Goal: Task Accomplishment & Management: Complete application form

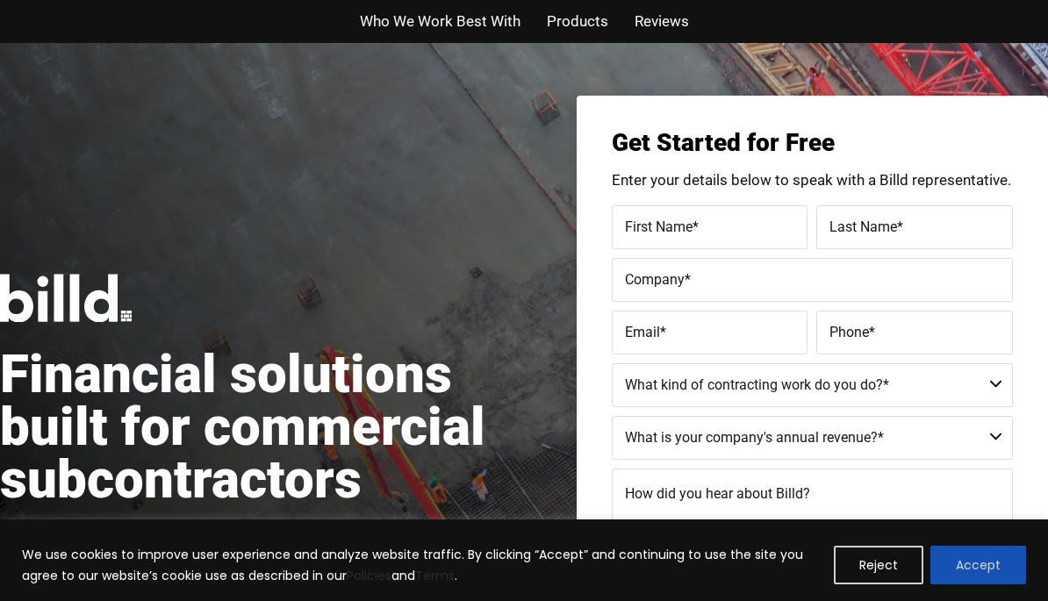
click at [985, 573] on button "Accept" at bounding box center [979, 565] width 96 height 39
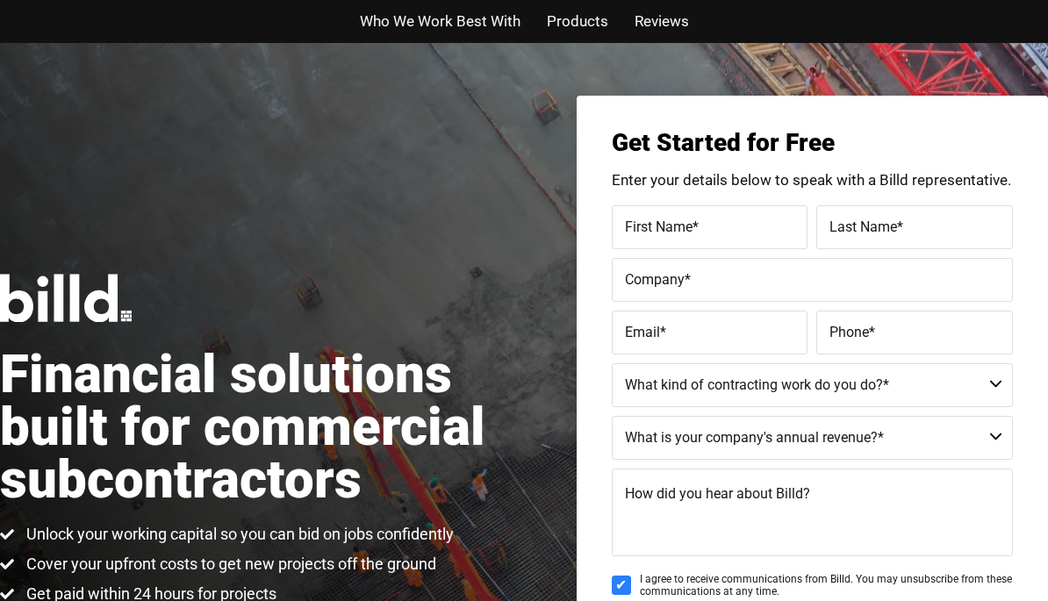
click at [707, 219] on label "First Name *" at bounding box center [710, 226] width 170 height 25
click at [707, 219] on input "First Name *" at bounding box center [710, 227] width 197 height 44
type input "[PERSON_NAME]"
click at [881, 218] on span "Last Name" at bounding box center [864, 226] width 68 height 17
click at [881, 218] on input "Last Name *" at bounding box center [915, 227] width 197 height 44
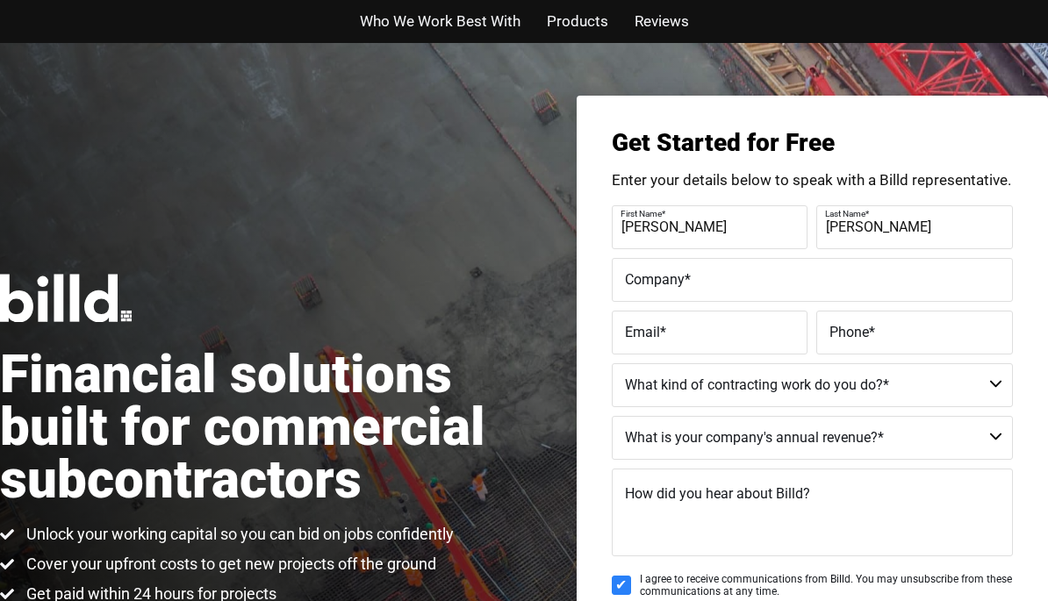
type input "[PERSON_NAME]"
click at [664, 272] on span "Company" at bounding box center [655, 278] width 60 height 17
click at [664, 272] on input "Company *" at bounding box center [812, 280] width 401 height 44
type input "Last Call Contracting Services"
click at [654, 328] on span "Email" at bounding box center [642, 331] width 35 height 17
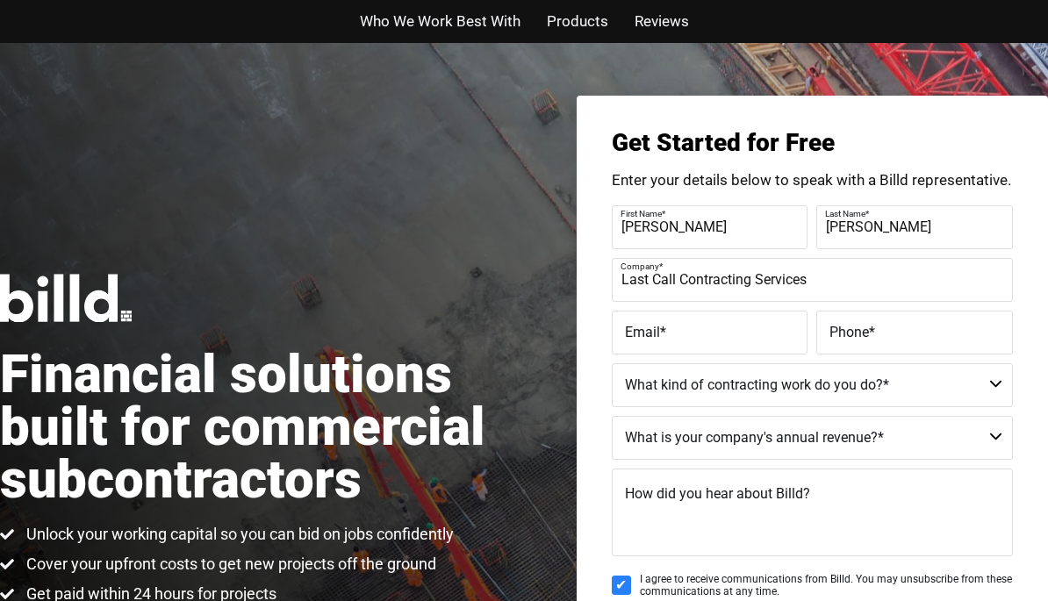
click at [654, 328] on input "Email *" at bounding box center [710, 333] width 197 height 44
type input "[EMAIL_ADDRESS][DOMAIN_NAME]"
click at [876, 340] on label "Phone *" at bounding box center [915, 332] width 170 height 25
click at [876, 340] on input "Phone *" at bounding box center [915, 333] width 197 height 44
type input "[PHONE_NUMBER]"
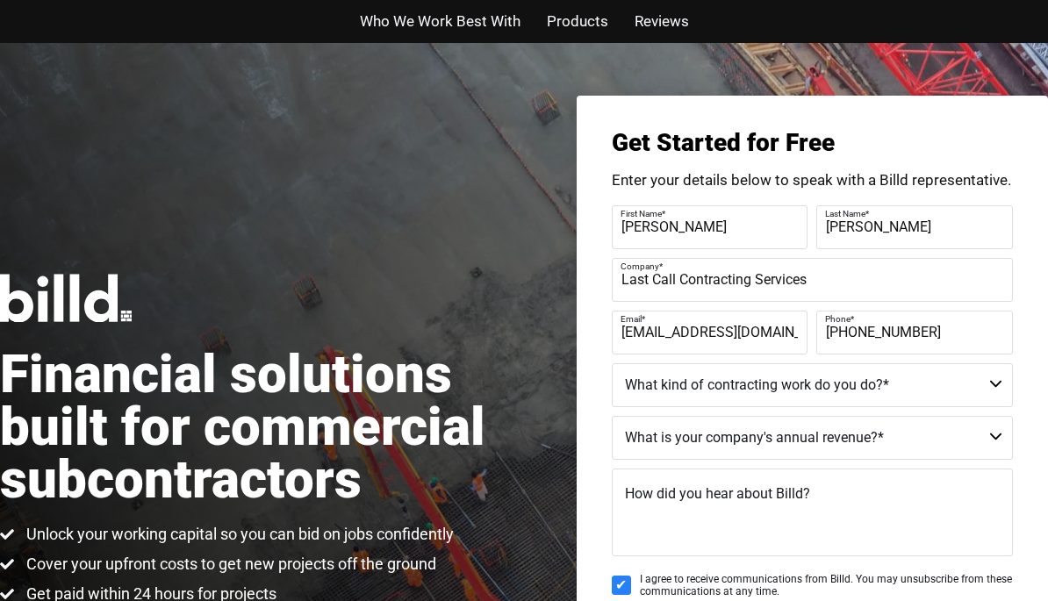
click at [870, 390] on select "Commercial Commercial and Residential Residential Not a Contractor" at bounding box center [812, 386] width 401 height 44
select select "Commercial and Residential"
click at [792, 442] on select "$40M + $25M - $40M $8M - $25M $4M - $8M $2M - $4M $1M - $2M Less than $1M" at bounding box center [812, 438] width 401 height 44
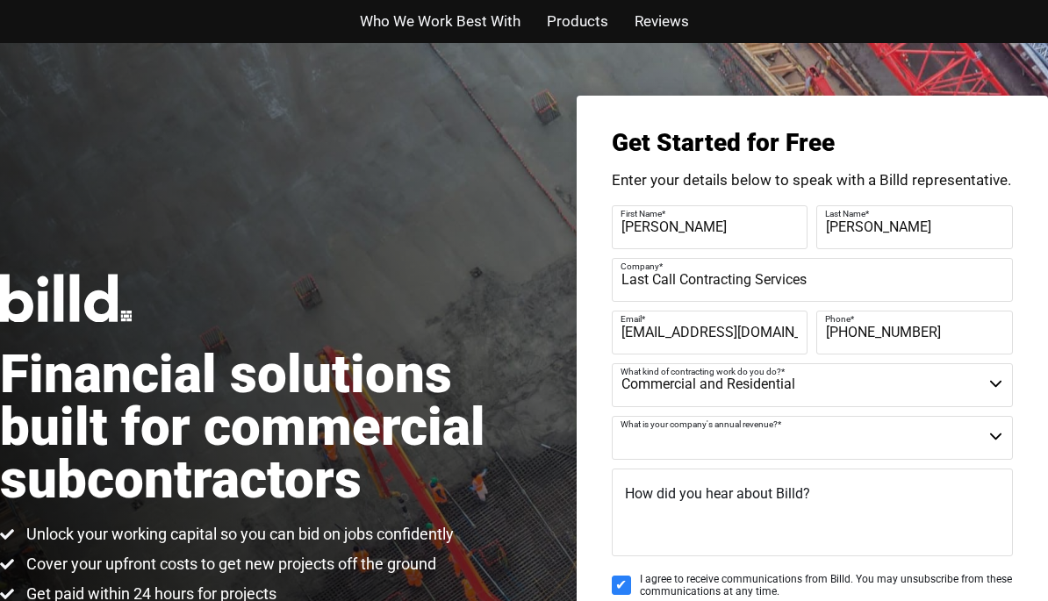
select select "Less than $1M"
click at [685, 496] on span "How did you hear about Billd?" at bounding box center [717, 494] width 185 height 17
click at [685, 496] on textarea "How did you hear about Billd?" at bounding box center [812, 513] width 401 height 88
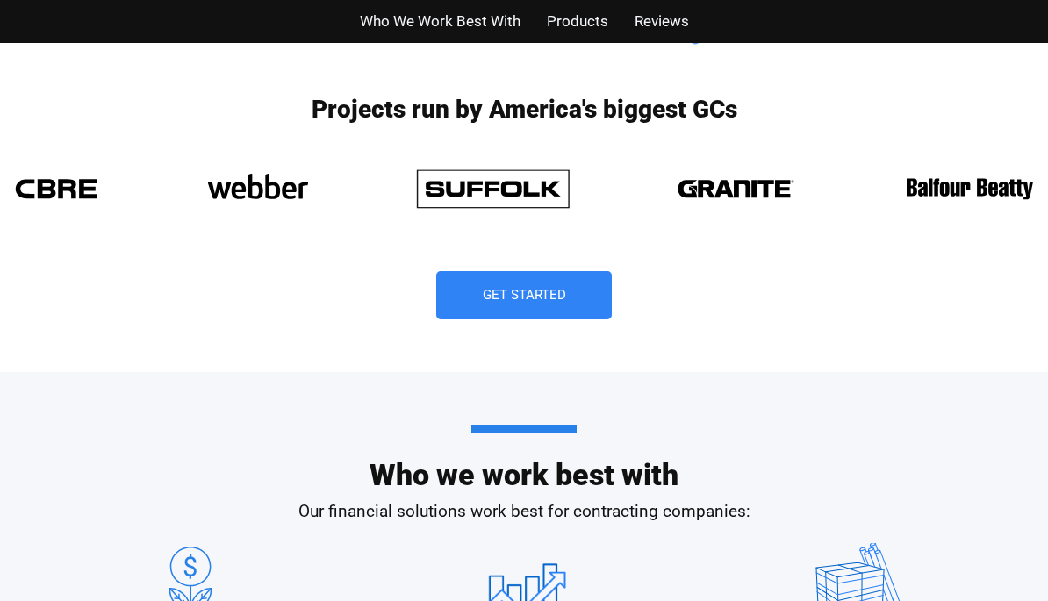
scroll to position [1360, 0]
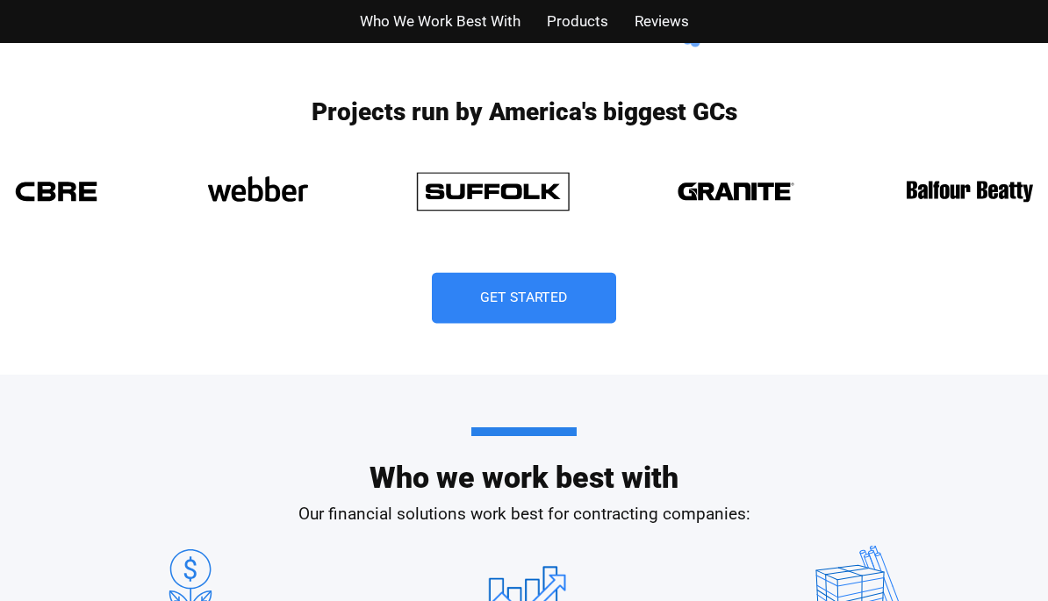
type textarea "Social Media"
click at [554, 292] on span "Get Started" at bounding box center [524, 299] width 88 height 14
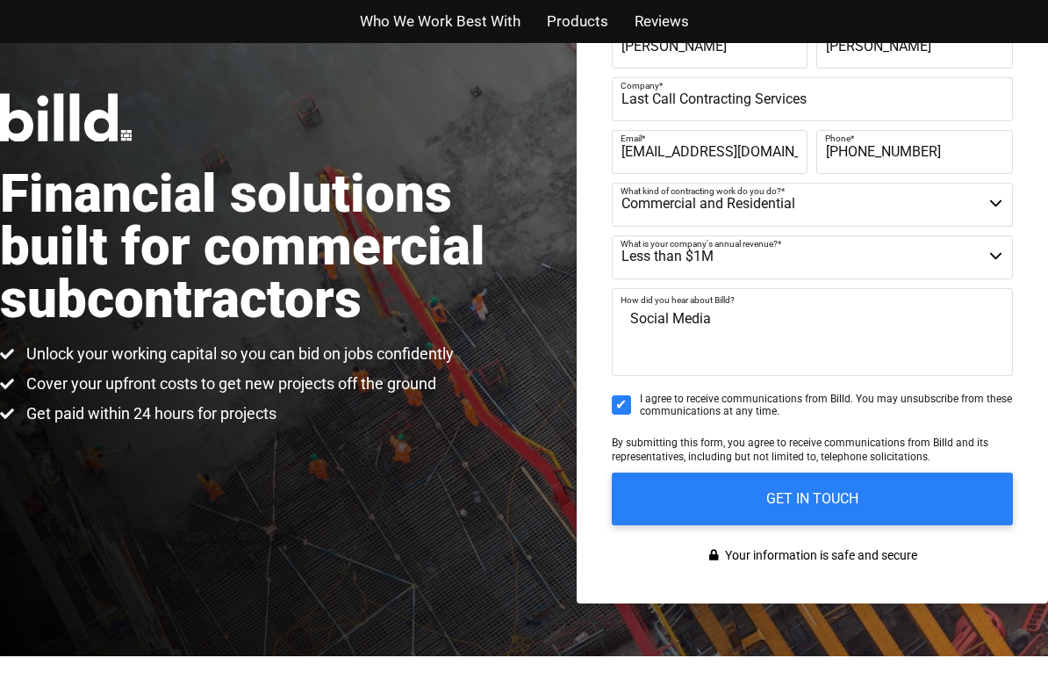
scroll to position [191, 0]
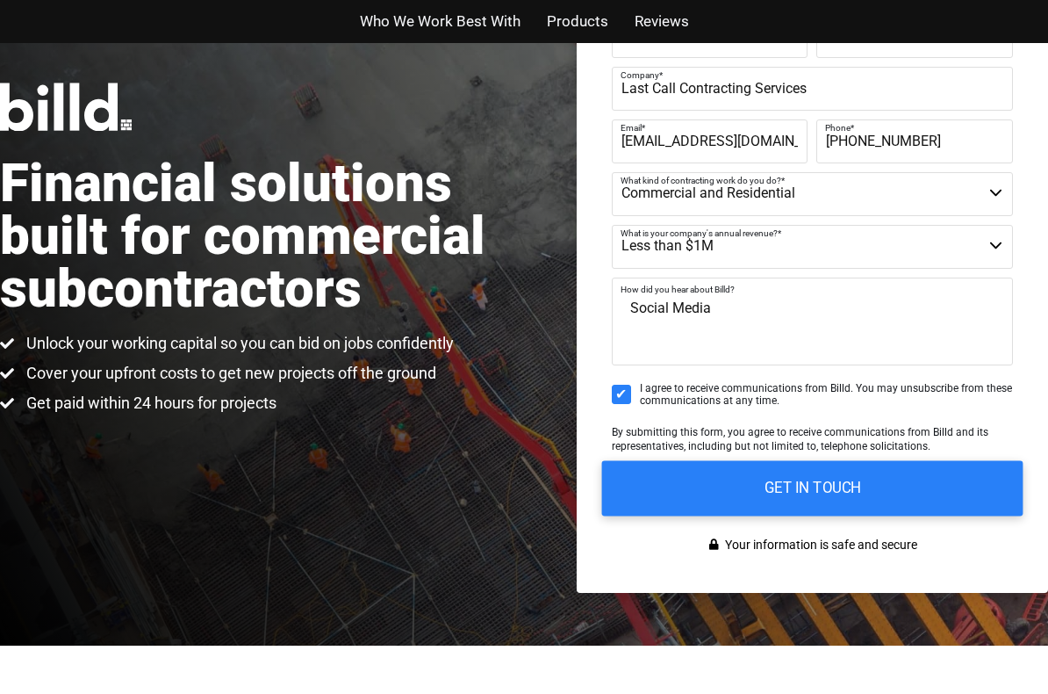
click at [807, 499] on input "GET IN TOUCH" at bounding box center [811, 487] width 421 height 55
